Goal: Check status

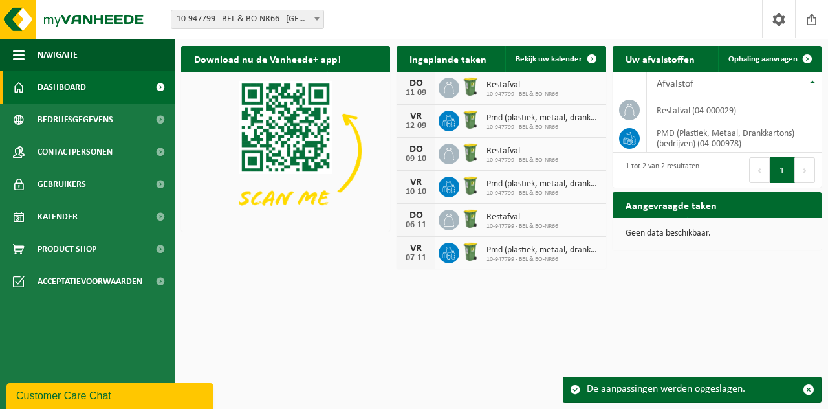
click at [584, 65] on span at bounding box center [592, 59] width 26 height 26
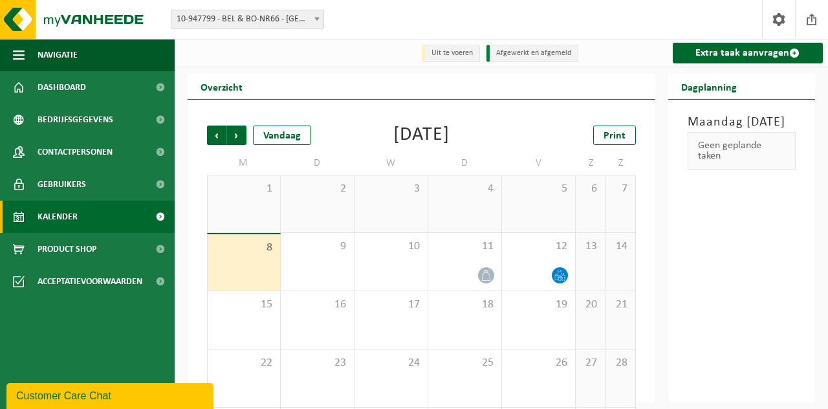
scroll to position [8, 0]
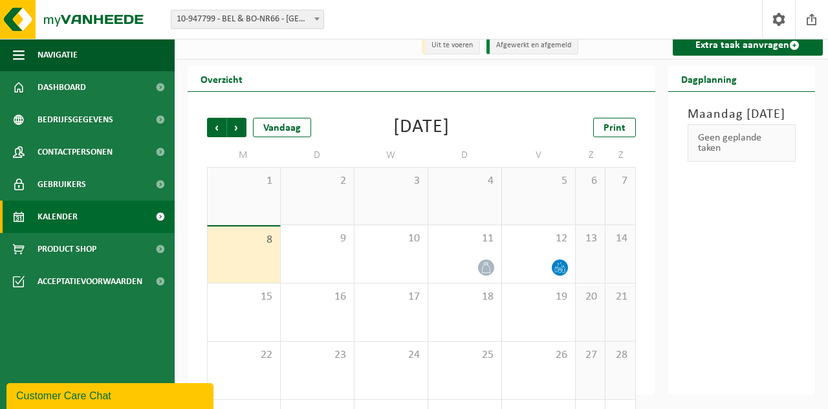
click at [237, 126] on span "Volgende" at bounding box center [236, 127] width 19 height 19
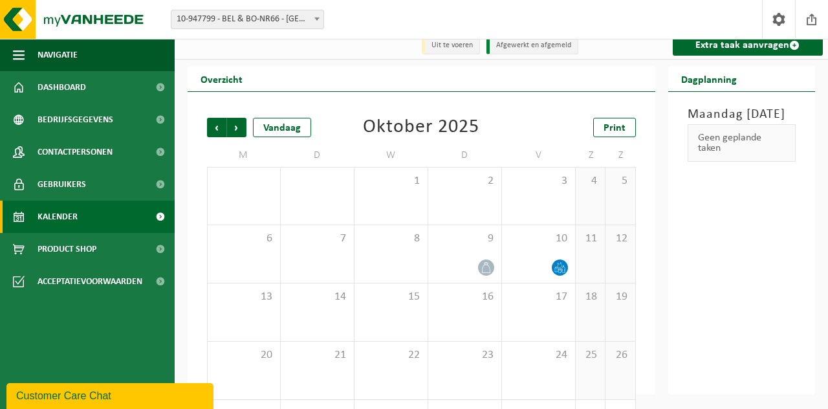
click at [212, 128] on span "Vorige" at bounding box center [216, 127] width 19 height 19
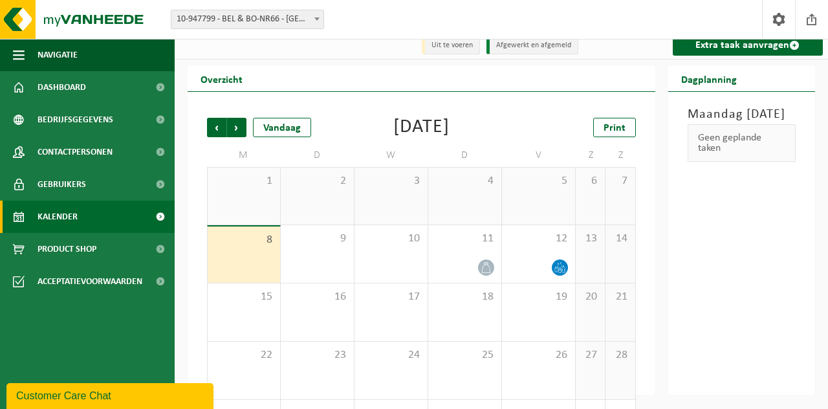
click at [210, 130] on span "Vorige" at bounding box center [216, 127] width 19 height 19
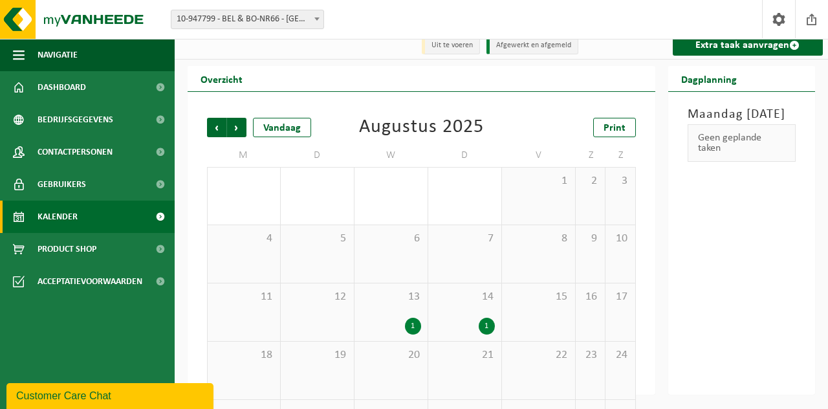
click at [237, 131] on span "Volgende" at bounding box center [236, 127] width 19 height 19
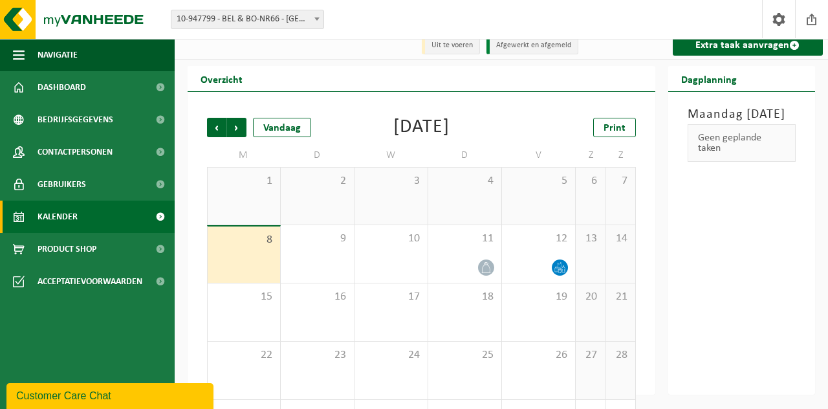
click at [555, 267] on icon at bounding box center [560, 267] width 11 height 11
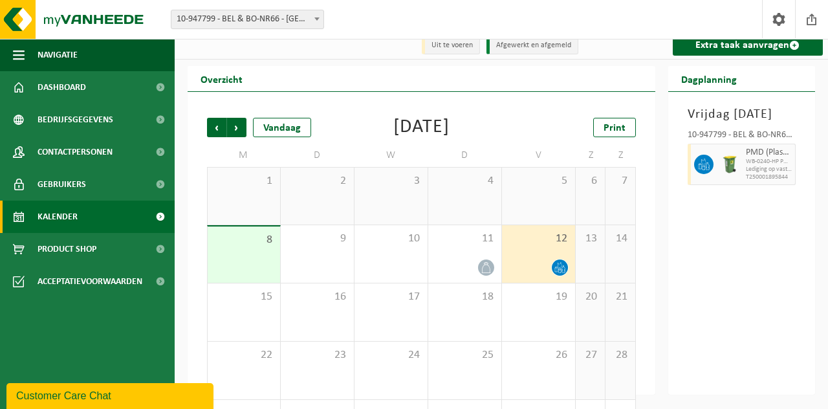
click at [490, 264] on icon at bounding box center [486, 267] width 11 height 11
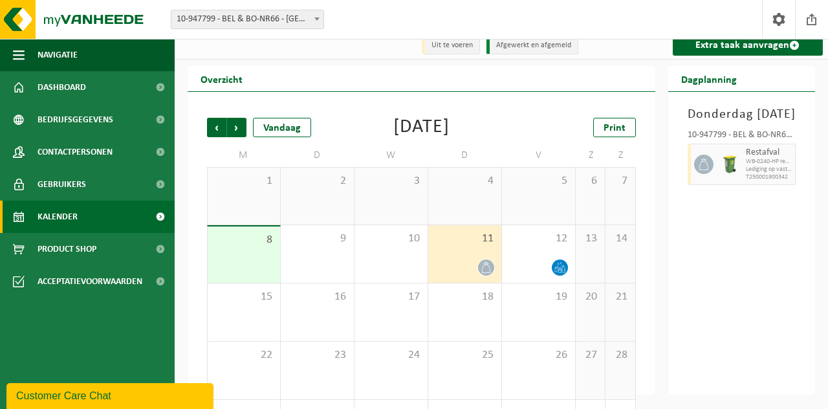
click at [467, 249] on div "11" at bounding box center [464, 254] width 73 height 58
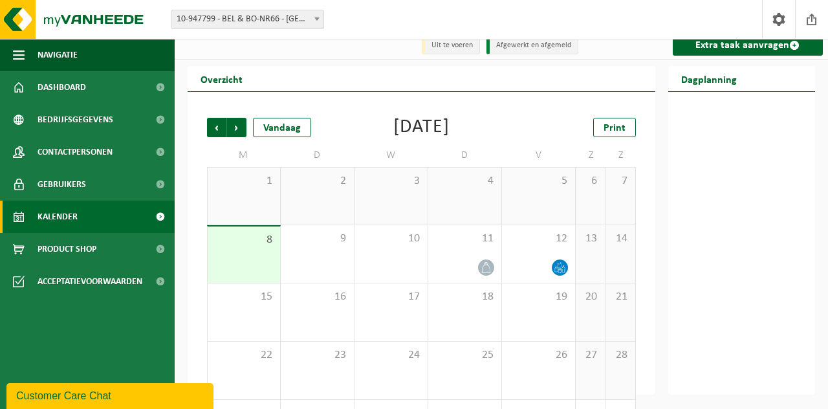
click at [476, 263] on div at bounding box center [465, 267] width 60 height 17
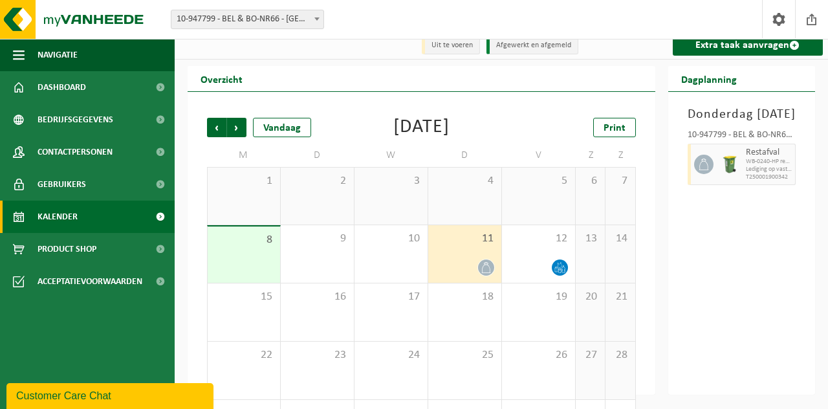
click at [234, 130] on span "Volgende" at bounding box center [236, 127] width 19 height 19
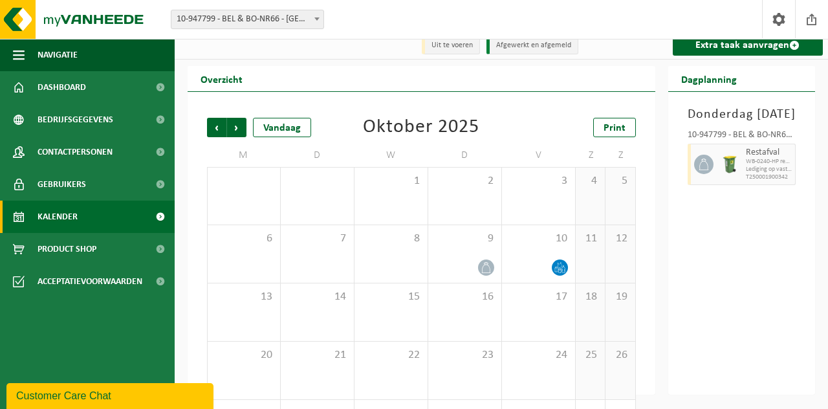
click at [242, 131] on span "Volgende" at bounding box center [236, 127] width 19 height 19
click at [237, 132] on span "Volgende" at bounding box center [236, 127] width 19 height 19
click at [239, 128] on span "Volgende" at bounding box center [236, 127] width 19 height 19
click at [239, 131] on span "Volgende" at bounding box center [236, 127] width 19 height 19
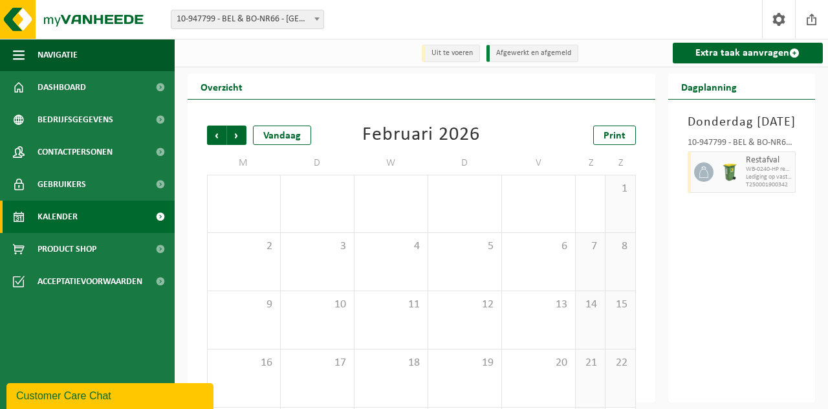
click at [213, 136] on span "Vorige" at bounding box center [216, 135] width 19 height 19
click at [214, 126] on span "Vorige" at bounding box center [216, 135] width 19 height 19
click at [212, 136] on span "Vorige" at bounding box center [216, 135] width 19 height 19
click at [547, 267] on div at bounding box center [539, 275] width 60 height 17
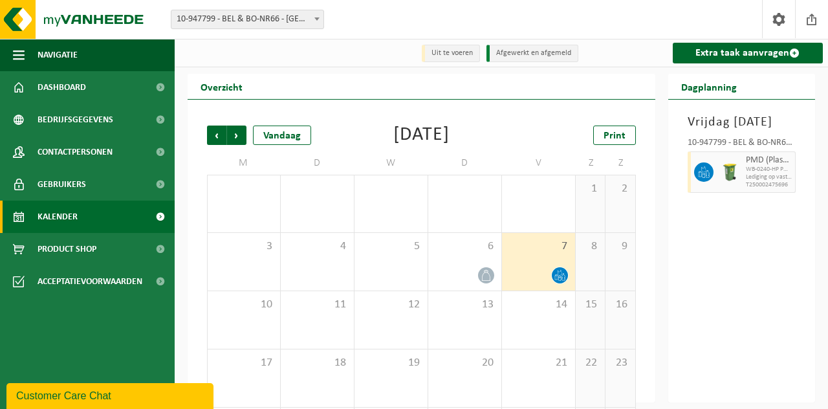
click at [476, 263] on div "6" at bounding box center [464, 262] width 73 height 58
